Goal: Information Seeking & Learning: Learn about a topic

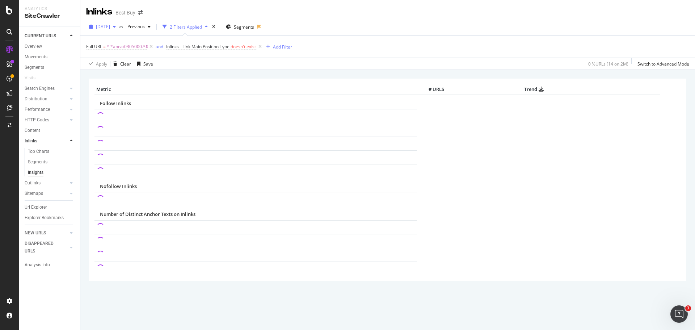
click at [110, 25] on span "[DATE]" at bounding box center [103, 27] width 14 height 6
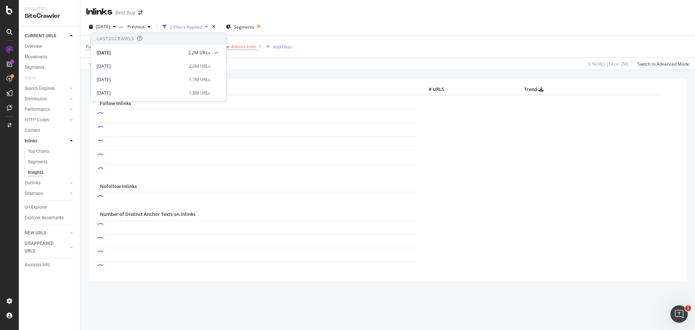
click at [108, 39] on div "Last 20 Crawls" at bounding box center [116, 38] width 38 height 6
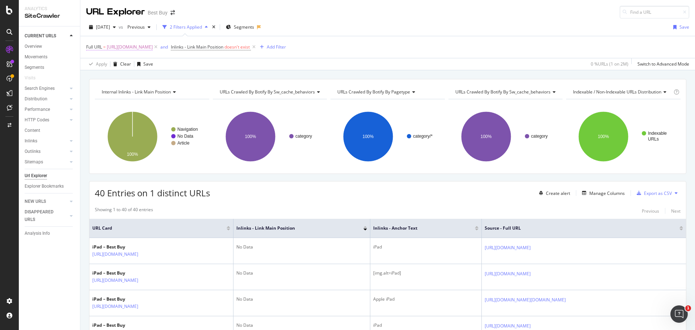
click at [153, 49] on span "https://www.bestbuy.com/site/ipad-tablets-ereaders/ipad/pcmcat209000050007.c?id…" at bounding box center [130, 47] width 46 height 10
click at [136, 77] on input "https://www.bestbuy.com/site/ipad-tablets-ereaders/ipad/pcmcat209000050007.c?id…" at bounding box center [127, 77] width 68 height 12
click at [106, 64] on span "Equal to" at bounding box center [101, 64] width 16 height 6
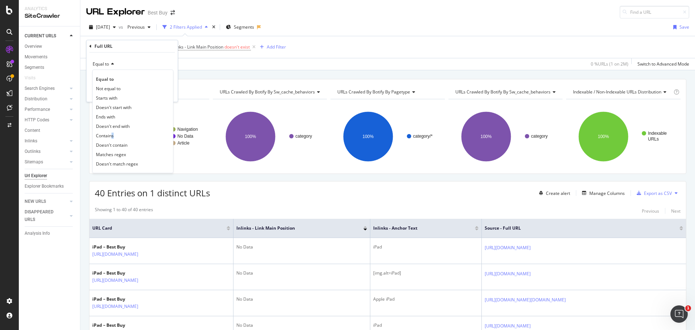
click at [113, 131] on div "Contains" at bounding box center [132, 135] width 77 height 9
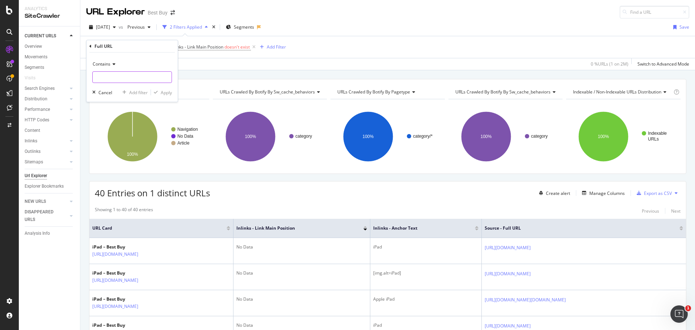
click at [114, 77] on input "text" at bounding box center [132, 77] width 79 height 12
paste input "abcat0305000"
type input "abcat0305000"
click at [163, 93] on div "Apply" at bounding box center [166, 92] width 11 height 6
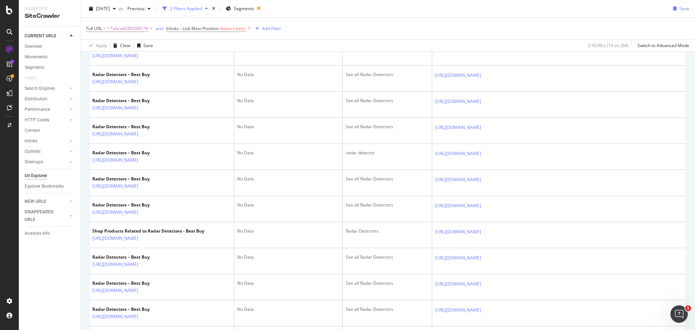
scroll to position [1086, 0]
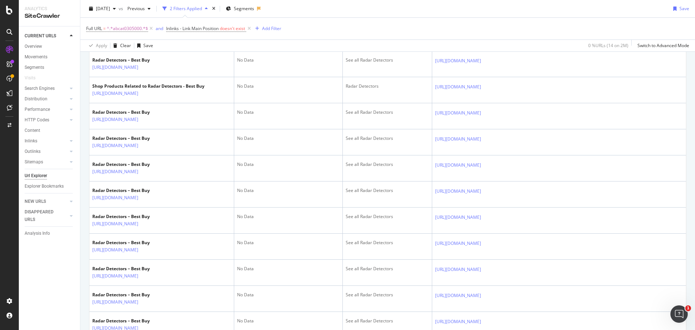
click at [138, 19] on link "https://www.bestbuy.com/site/car-audio-gps/radar-detectors/abcat0305000.c?id=ab…" at bounding box center [115, 15] width 46 height 7
click at [146, 17] on icon at bounding box center [143, 15] width 4 height 4
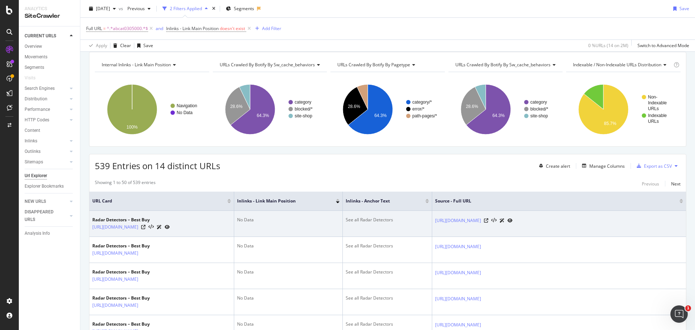
scroll to position [72, 0]
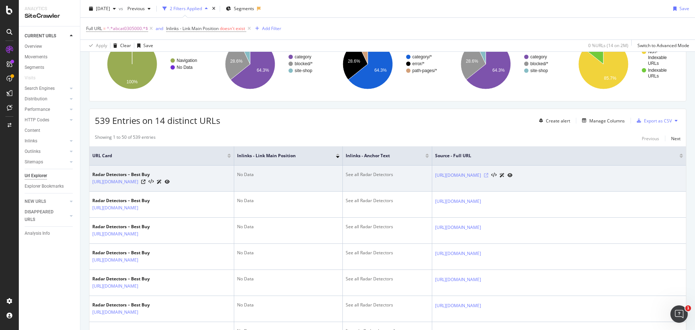
drag, startPoint x: 469, startPoint y: 176, endPoint x: 553, endPoint y: 174, distance: 83.6
click at [488, 174] on icon at bounding box center [486, 175] width 4 height 4
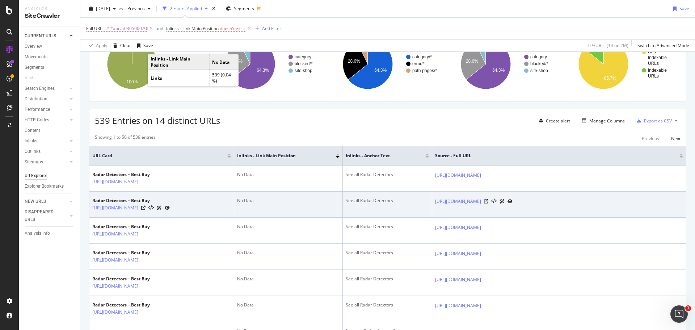
click at [513, 205] on div at bounding box center [498, 201] width 29 height 8
click at [488, 203] on icon at bounding box center [486, 201] width 4 height 4
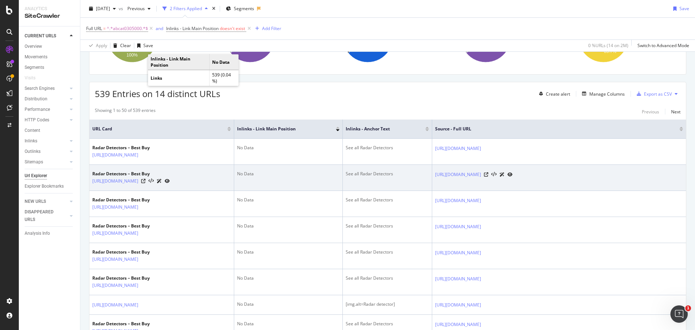
scroll to position [145, 0]
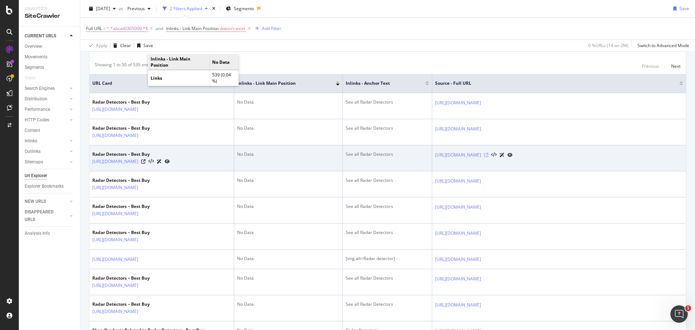
click at [488, 157] on icon at bounding box center [486, 155] width 4 height 4
